Goal: Information Seeking & Learning: Learn about a topic

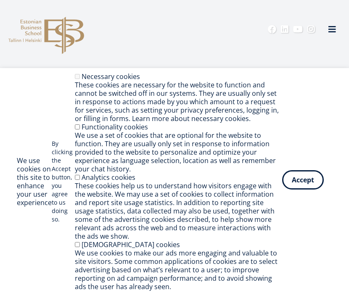
click at [300, 179] on button "Accept" at bounding box center [303, 179] width 42 height 19
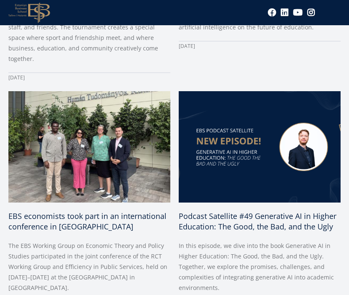
scroll to position [346, 0]
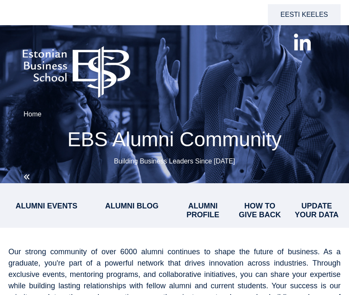
select select "**"
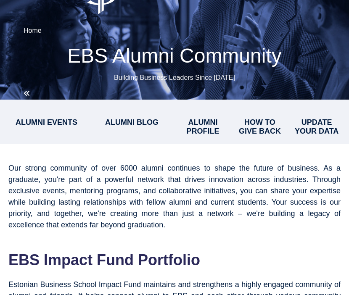
scroll to position [22, 0]
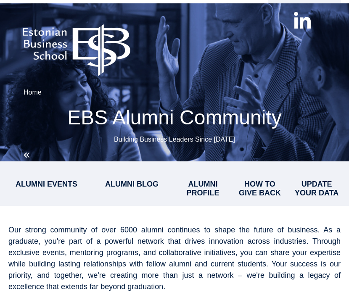
click at [200, 184] on span "ALUMNI PROFILE" at bounding box center [203, 188] width 33 height 17
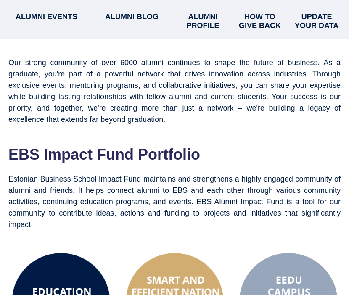
scroll to position [106, 0]
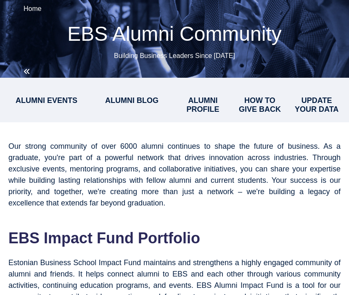
click at [133, 95] on div "ALUMNI BLOG" at bounding box center [132, 95] width 76 height 19
click at [133, 101] on span "ALUMNI BLOG" at bounding box center [131, 100] width 53 height 8
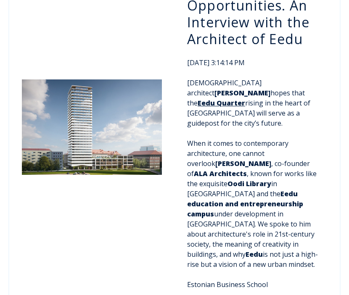
scroll to position [682, 0]
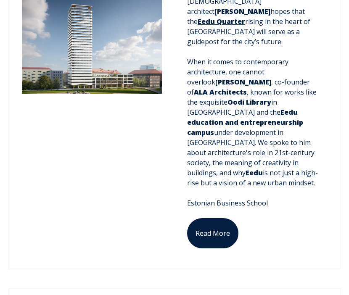
click at [228, 218] on link "Read More" at bounding box center [212, 233] width 51 height 30
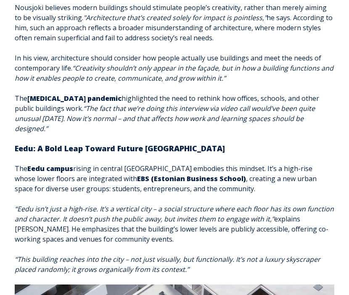
scroll to position [260, 0]
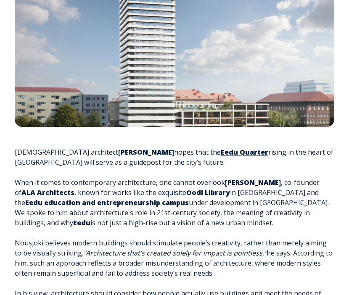
click at [186, 149] on p "Finnish architect [PERSON_NAME] hopes that the Eedu Quarter rising in the heart…" at bounding box center [175, 157] width 320 height 20
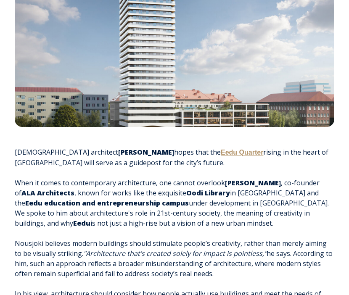
click at [221, 152] on strong "Eedu Quarter" at bounding box center [242, 152] width 42 height 7
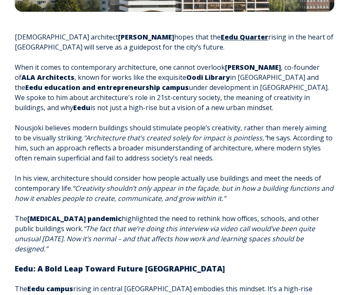
scroll to position [373, 0]
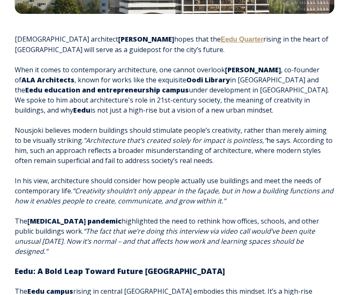
click at [221, 37] on strong "Eedu Quarter" at bounding box center [242, 39] width 42 height 7
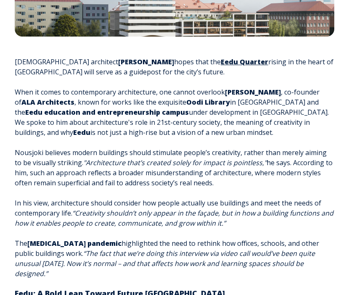
scroll to position [343, 0]
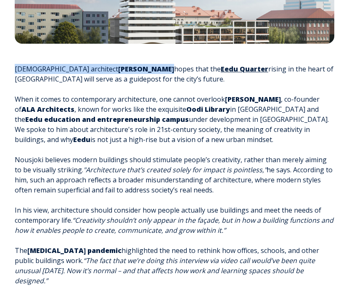
drag, startPoint x: 16, startPoint y: 69, endPoint x: 114, endPoint y: 69, distance: 98.9
click at [114, 69] on p "Finnish architect [PERSON_NAME] hopes that the Eedu Quarter rising in the heart…" at bounding box center [175, 74] width 320 height 20
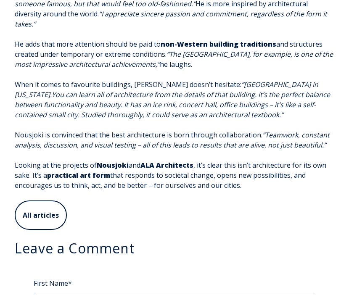
scroll to position [1886, 0]
